Goal: Information Seeking & Learning: Compare options

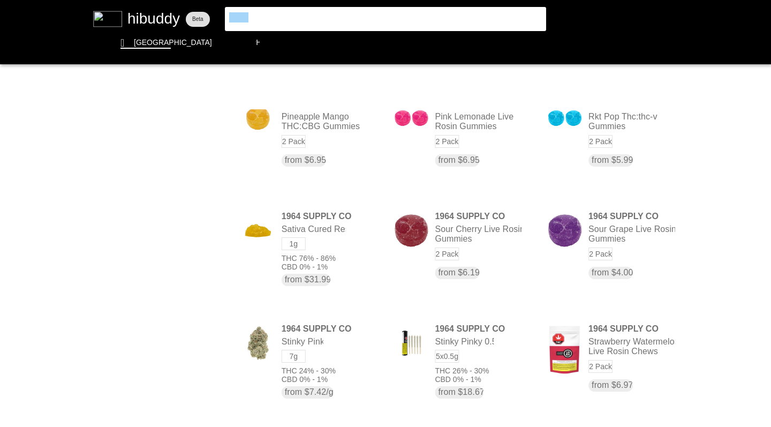
click at [205, 6] on flt-glass-pane at bounding box center [385, 213] width 771 height 427
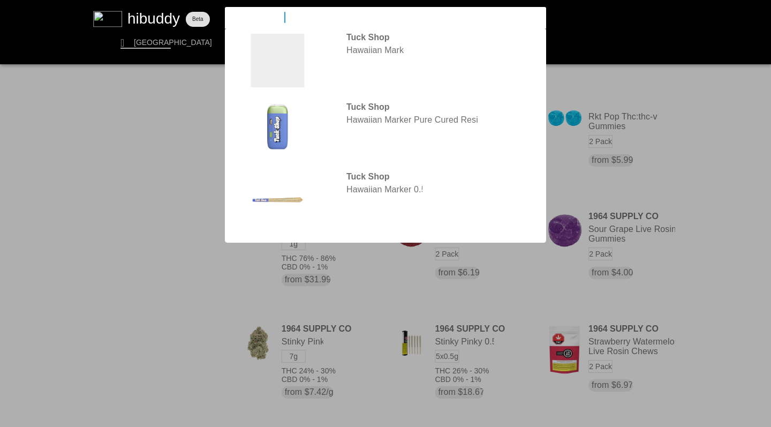
type input "hawaiian marker"
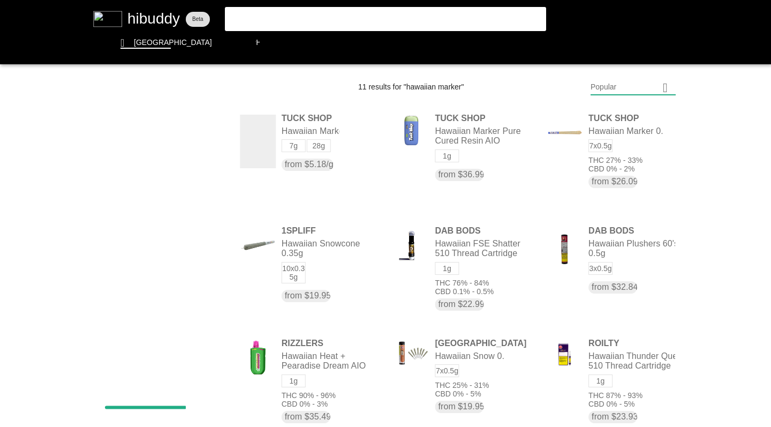
click at [302, 163] on flt-glass-pane at bounding box center [385, 213] width 771 height 427
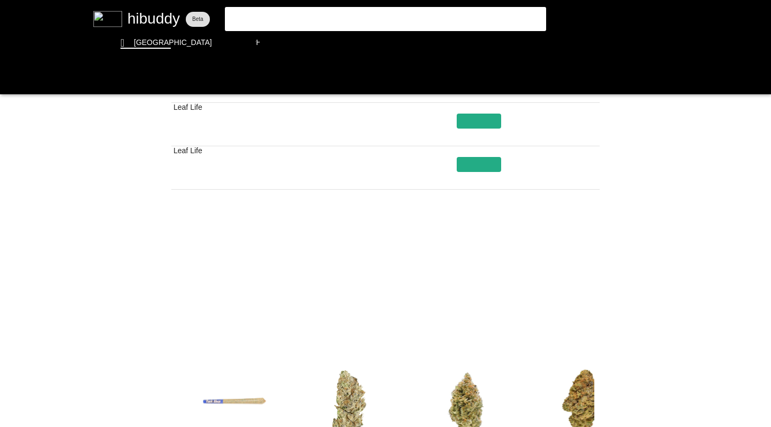
click at [448, 310] on flt-glass-pane at bounding box center [385, 213] width 771 height 427
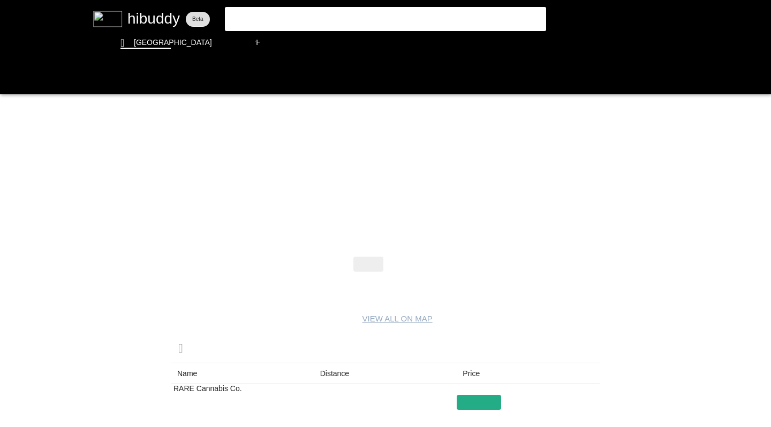
click at [396, 261] on flt-glass-pane at bounding box center [385, 213] width 771 height 427
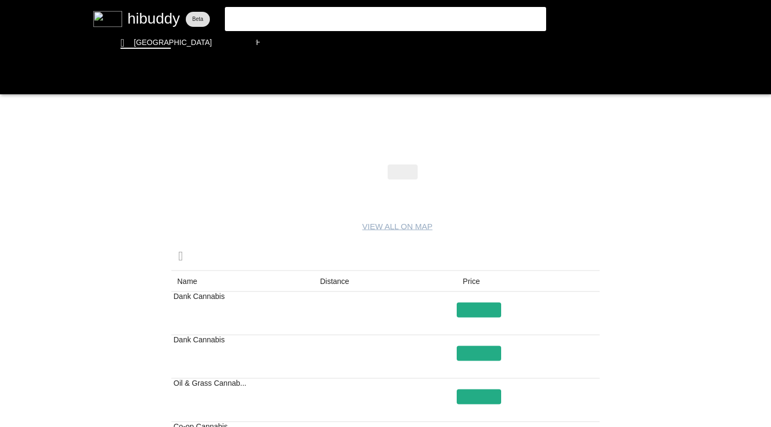
click at [13, 78] on flt-glass-pane at bounding box center [385, 213] width 771 height 427
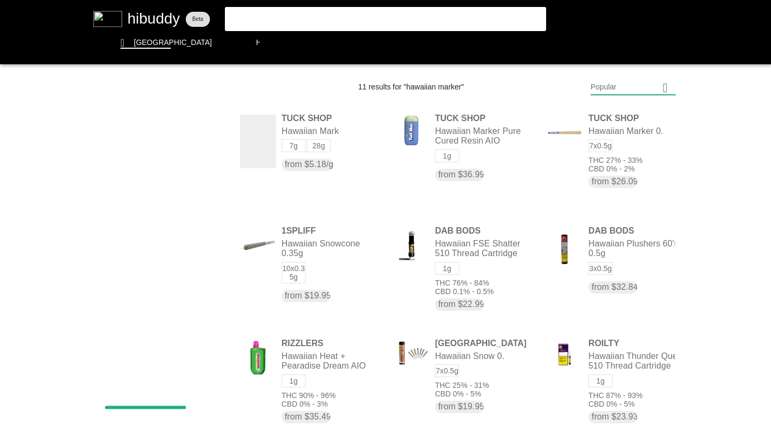
click at [476, 141] on flt-glass-pane at bounding box center [385, 213] width 771 height 427
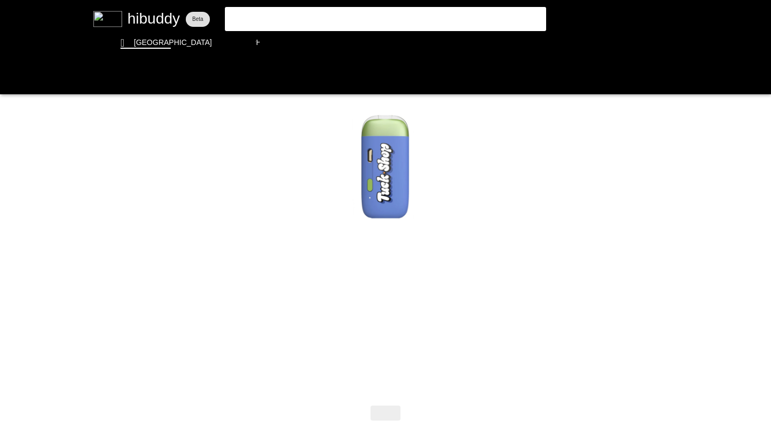
click at [11, 81] on flt-glass-pane at bounding box center [385, 213] width 771 height 427
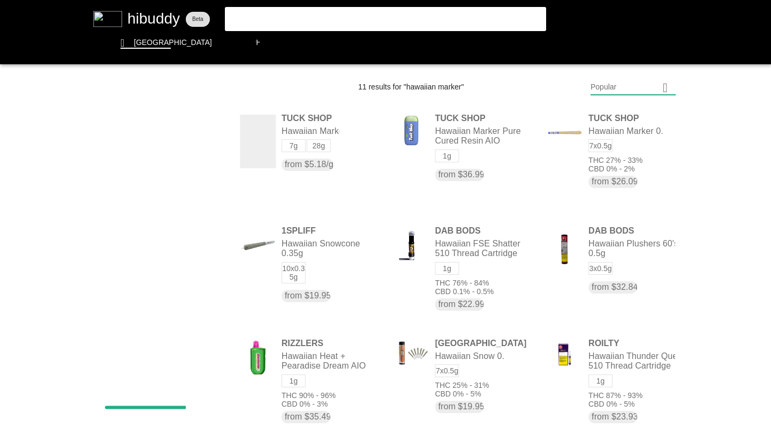
click at [584, 131] on flt-glass-pane at bounding box center [385, 213] width 771 height 427
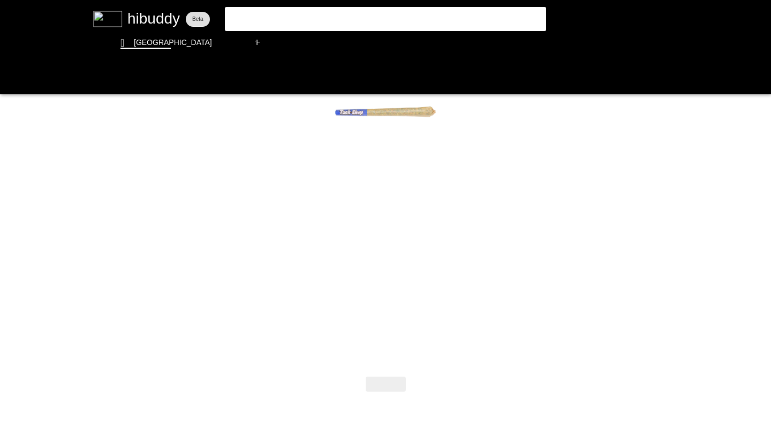
click at [11, 78] on flt-glass-pane at bounding box center [385, 213] width 771 height 427
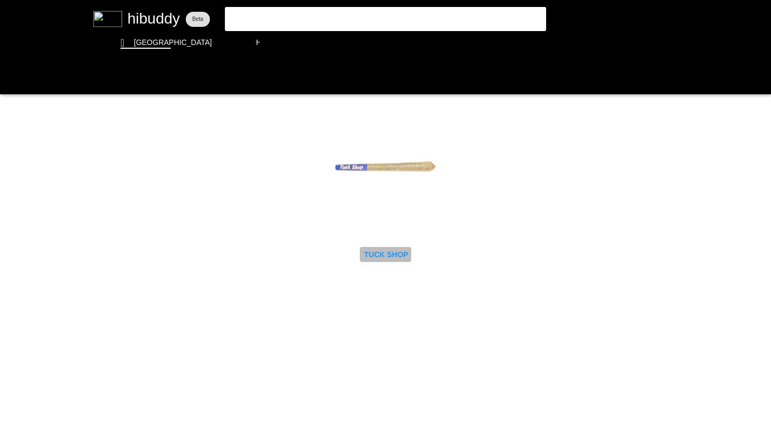
click at [12, 77] on flt-glass-pane at bounding box center [385, 213] width 771 height 427
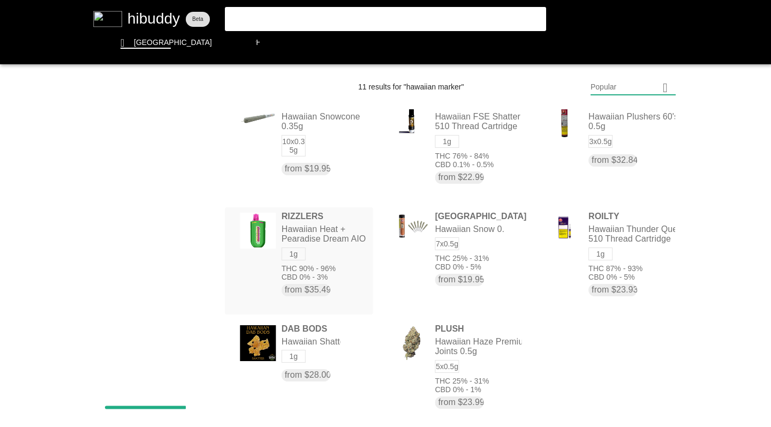
click at [312, 348] on flt-glass-pane at bounding box center [385, 213] width 771 height 427
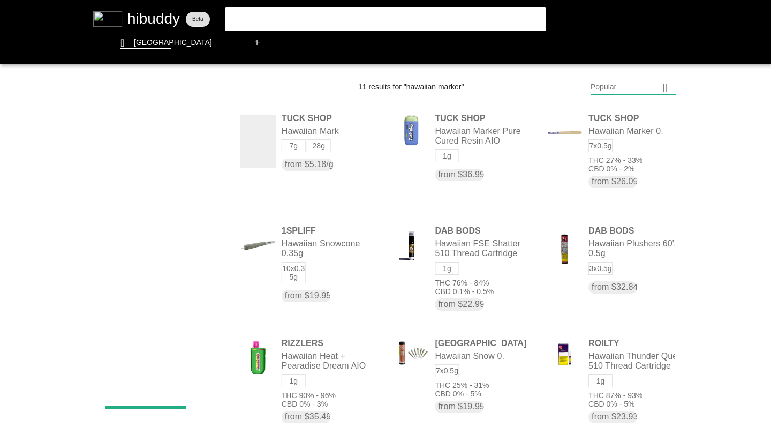
click at [298, 17] on flt-glass-pane at bounding box center [385, 213] width 771 height 427
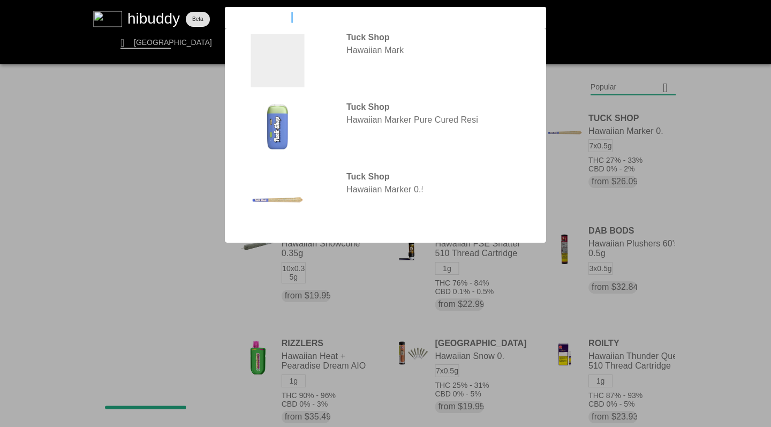
click at [298, 17] on input "hawaiian marker" at bounding box center [376, 17] width 295 height 10
drag, startPoint x: 205, startPoint y: 6, endPoint x: 131, endPoint y: -2, distance: 74.9
click at [131, 0] on html "We are still in beta, look for the feedback button to let us know of any bugs o…" at bounding box center [385, 0] width 771 height 0
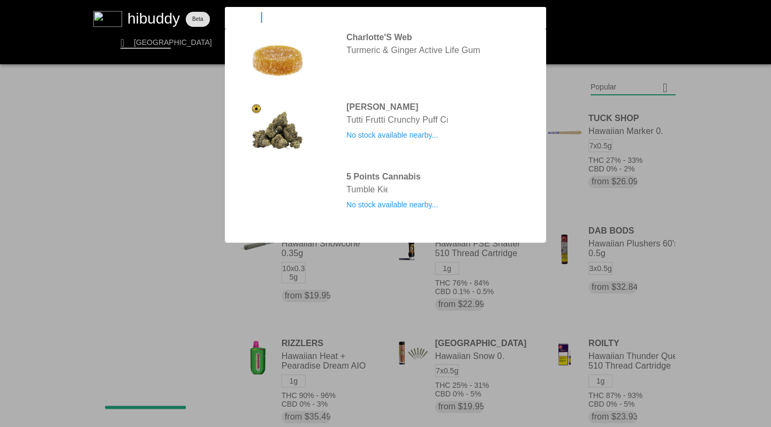
type input "tuck shop"
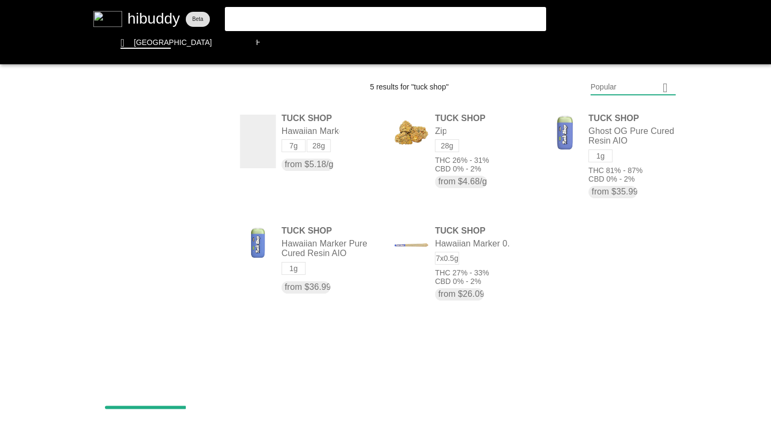
click at [447, 295] on flt-glass-pane at bounding box center [385, 213] width 771 height 427
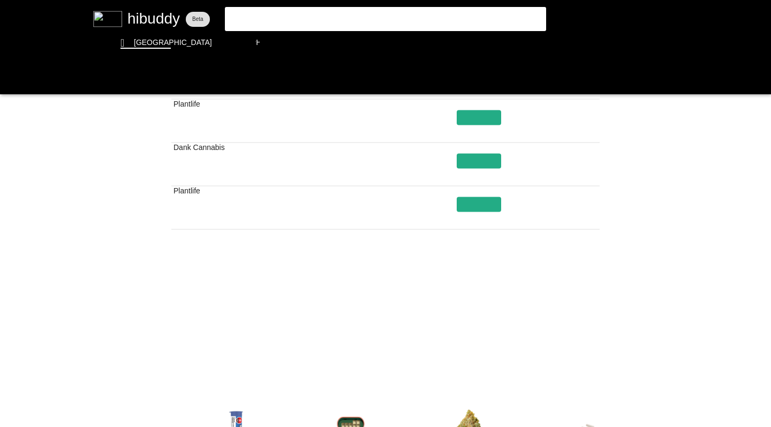
click at [449, 349] on flt-glass-pane at bounding box center [385, 213] width 771 height 427
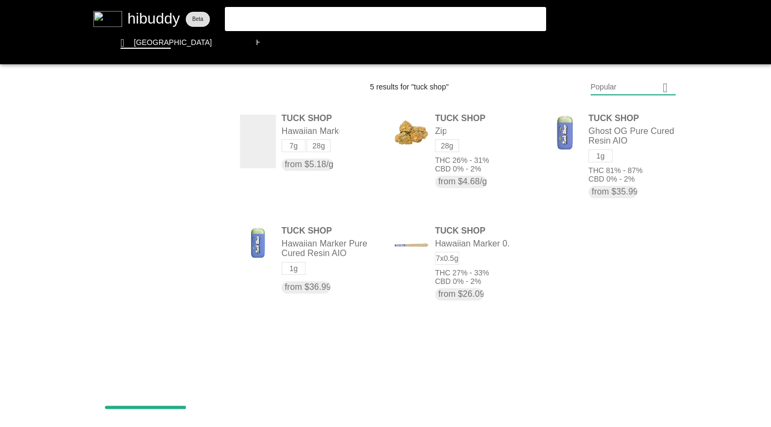
click at [537, 43] on flt-glass-pane at bounding box center [385, 213] width 771 height 427
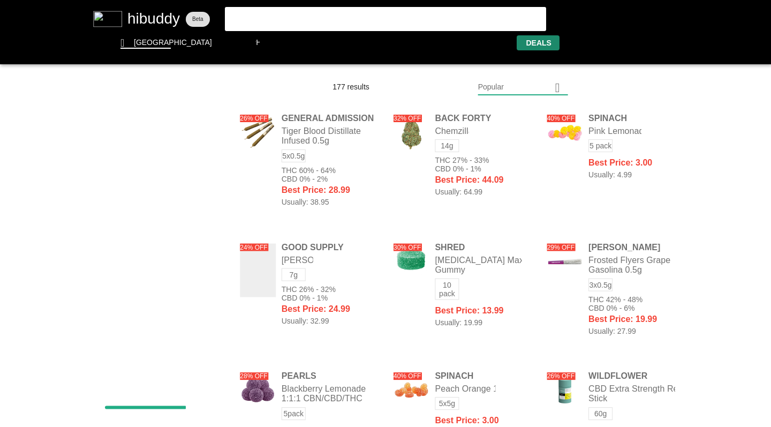
click at [560, 87] on flt-glass-pane at bounding box center [385, 213] width 771 height 427
click at [507, 245] on flt-glass-pane at bounding box center [385, 213] width 771 height 427
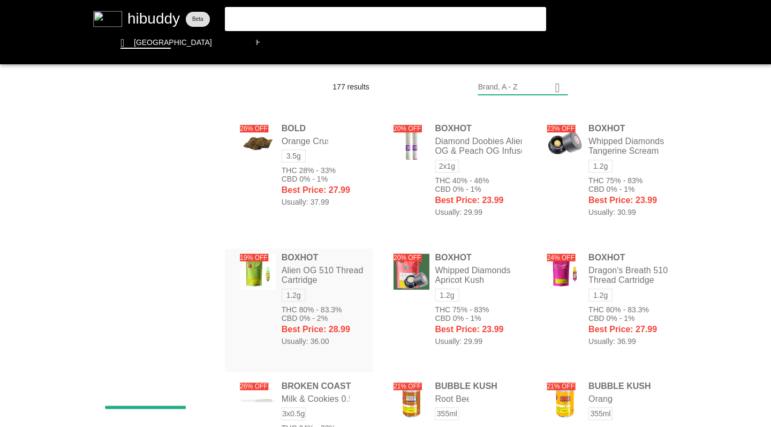
click at [329, 179] on flt-glass-pane at bounding box center [385, 213] width 771 height 427
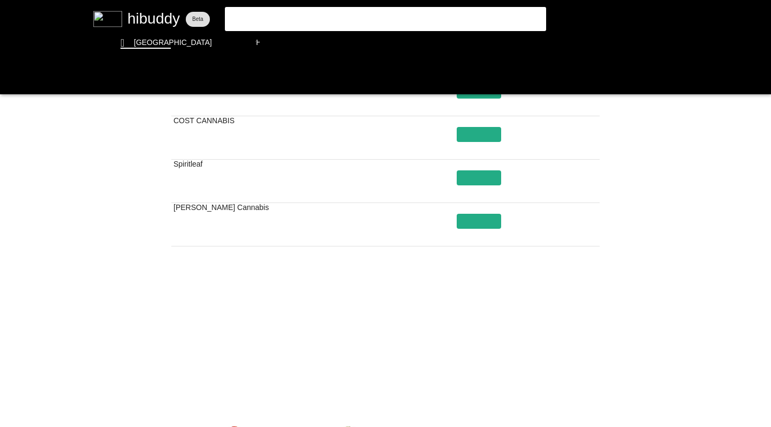
click at [449, 368] on flt-glass-pane at bounding box center [385, 213] width 771 height 427
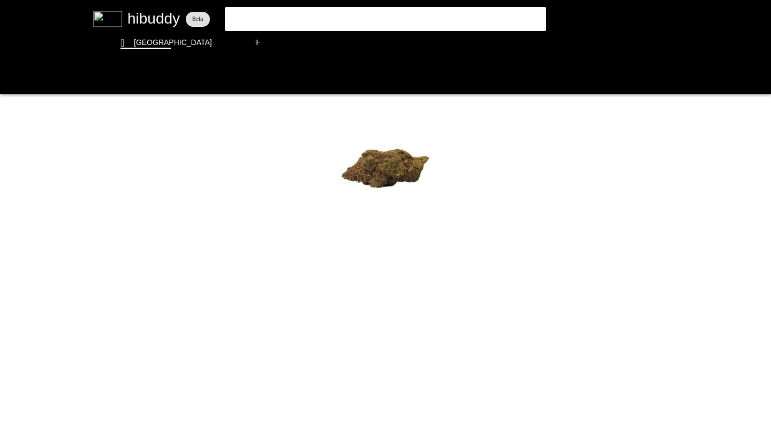
click at [269, 14] on flt-glass-pane at bounding box center [385, 213] width 771 height 427
click at [269, 14] on input "tuck shop" at bounding box center [376, 17] width 295 height 10
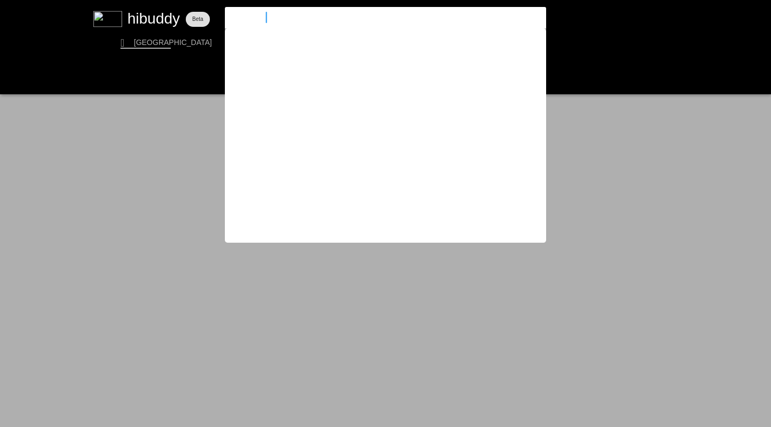
click at [269, 14] on input "tuck shop" at bounding box center [376, 17] width 295 height 10
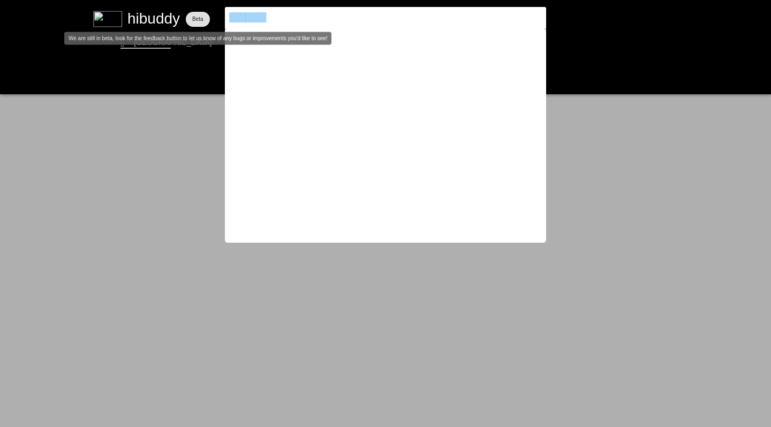
drag, startPoint x: 131, startPoint y: -2, endPoint x: 201, endPoint y: 17, distance: 72.8
click at [201, 17] on flt-glass-pane at bounding box center [385, 213] width 771 height 427
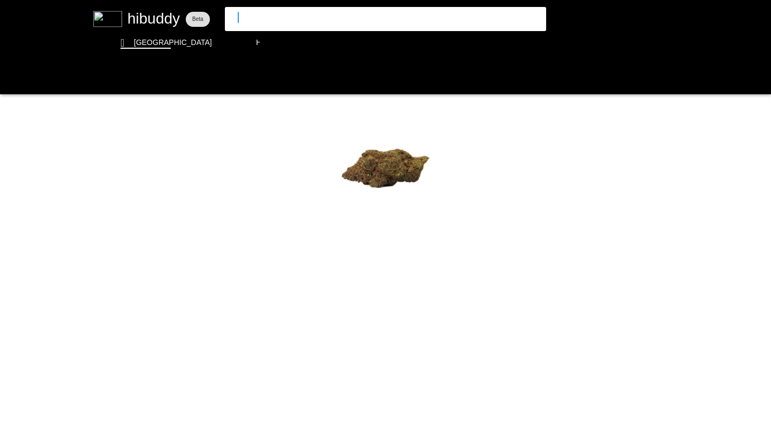
type input "volo"
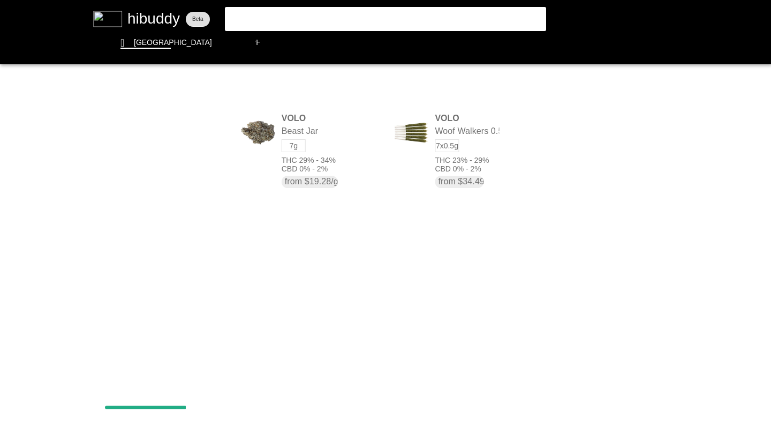
click at [251, 18] on flt-glass-pane at bounding box center [385, 213] width 771 height 427
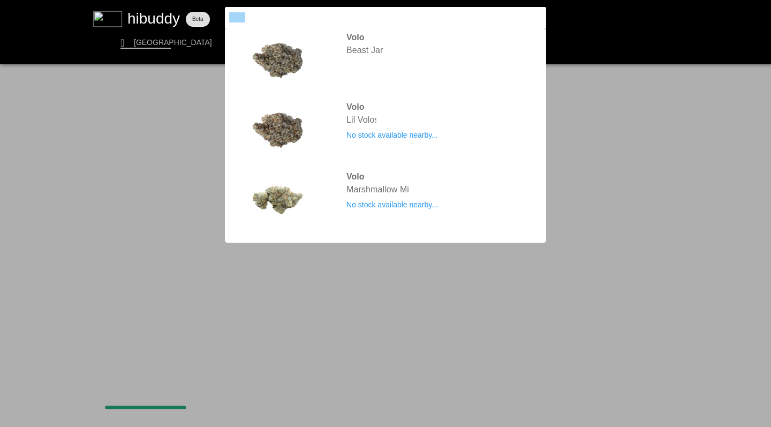
drag, startPoint x: 201, startPoint y: 17, endPoint x: 220, endPoint y: 15, distance: 18.9
click at [220, 15] on flt-glass-pane at bounding box center [385, 213] width 771 height 427
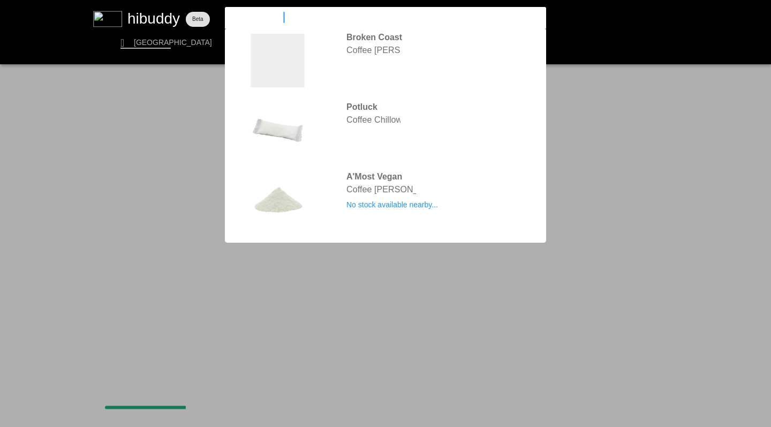
type input "coffee [PERSON_NAME]"
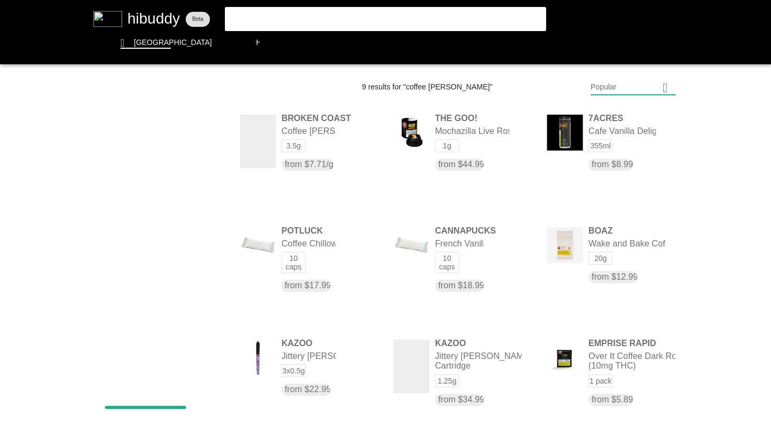
click at [321, 164] on flt-glass-pane at bounding box center [385, 213] width 771 height 427
click at [470, 143] on flt-glass-pane at bounding box center [385, 213] width 771 height 427
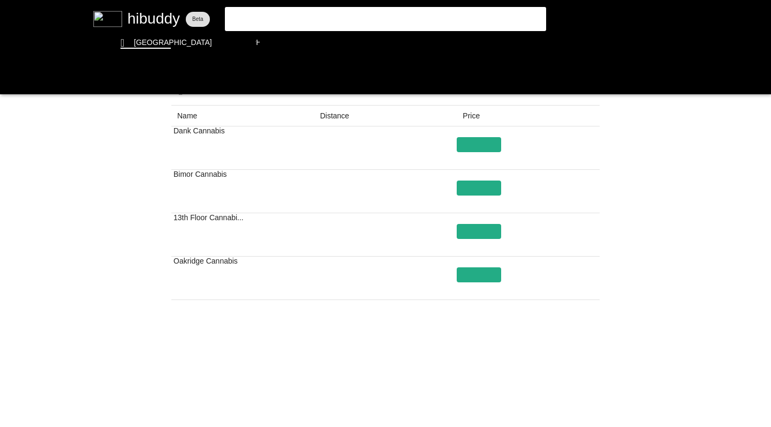
click at [432, 420] on flt-glass-pane at bounding box center [385, 213] width 771 height 427
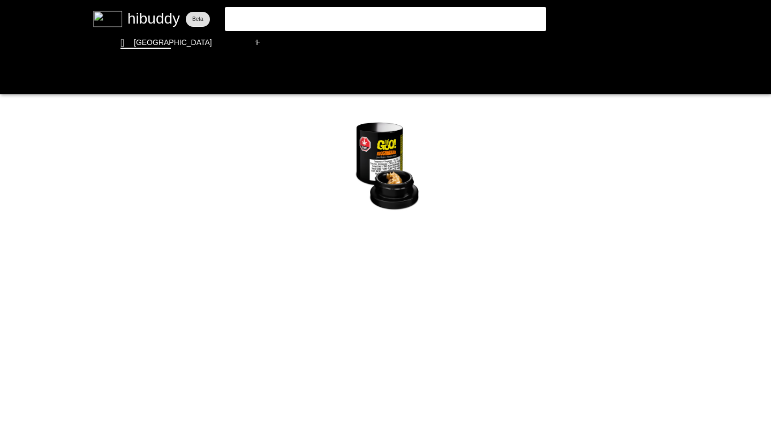
click at [11, 79] on flt-glass-pane at bounding box center [385, 213] width 771 height 427
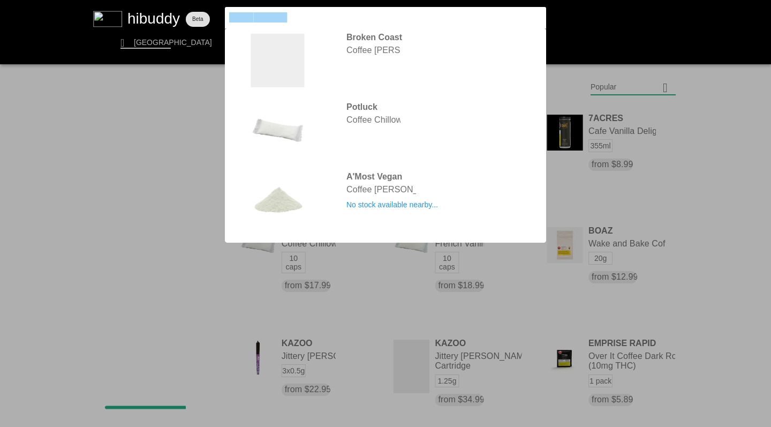
drag, startPoint x: 220, startPoint y: 15, endPoint x: 176, endPoint y: 4, distance: 45.2
click at [176, 4] on flt-glass-pane at bounding box center [385, 213] width 771 height 427
type input "bold"
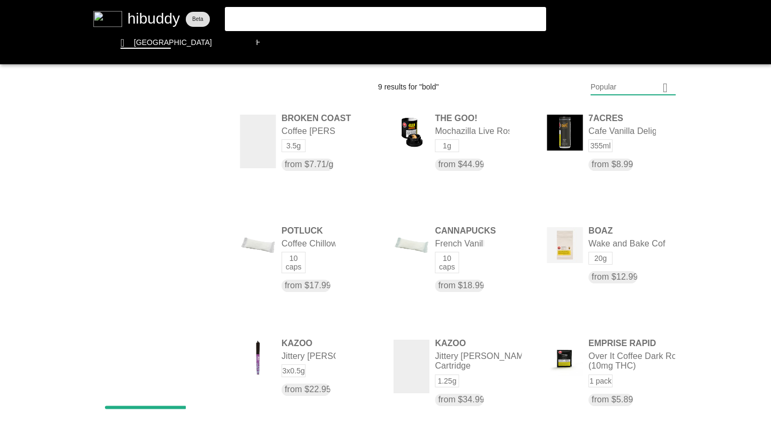
click at [250, 16] on flt-glass-pane at bounding box center [385, 213] width 771 height 427
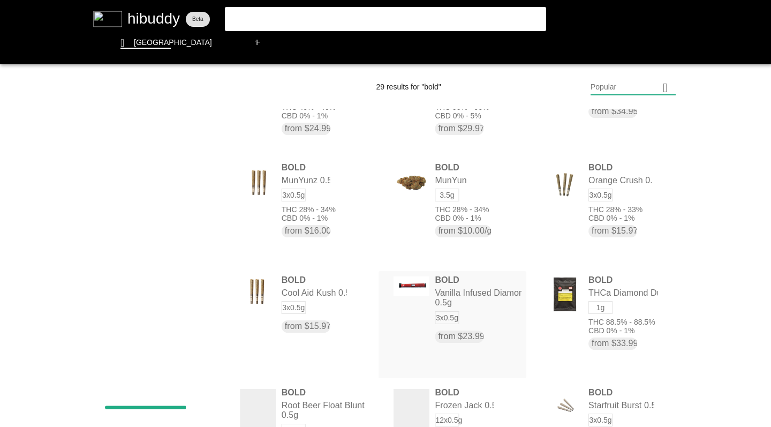
click at [625, 215] on flt-glass-pane at bounding box center [385, 213] width 771 height 427
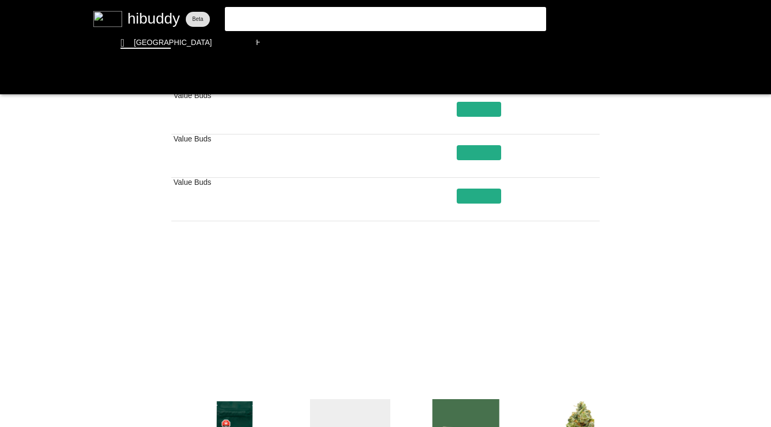
click at [443, 341] on flt-glass-pane at bounding box center [385, 213] width 771 height 427
